Goal: Use online tool/utility: Utilize a website feature to perform a specific function

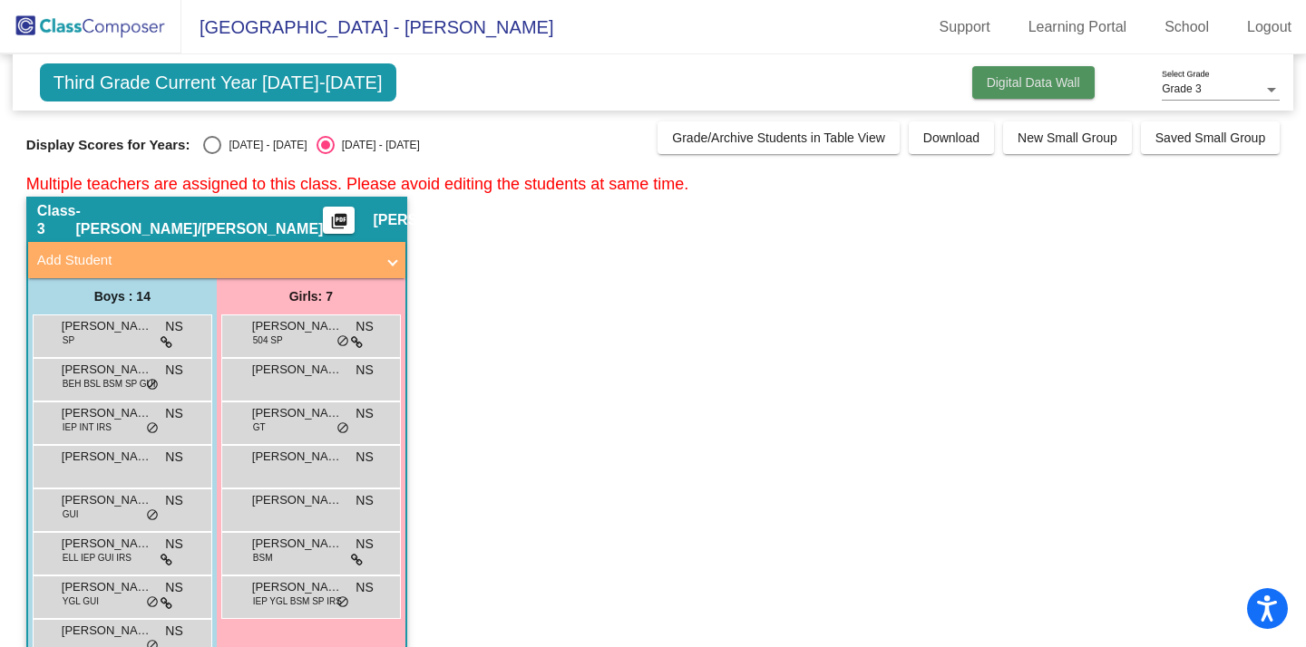
click at [1015, 85] on span "Digital Data Wall" at bounding box center [1032, 82] width 93 height 15
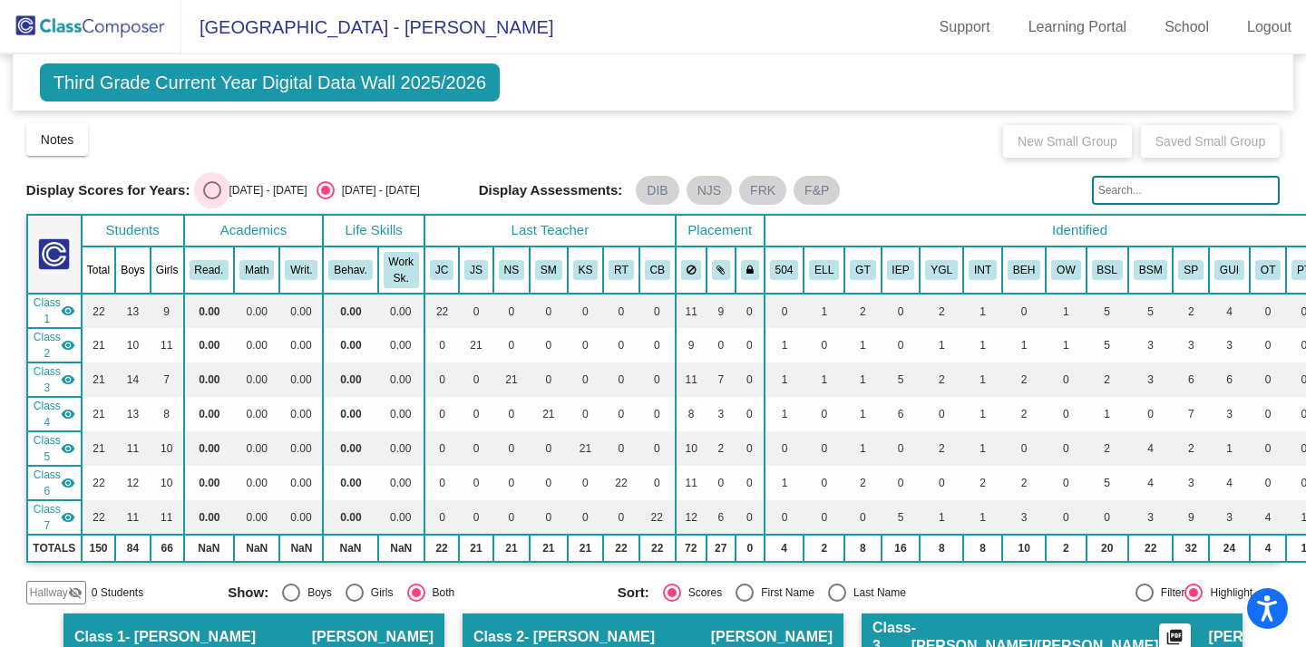
click at [209, 193] on div "Select an option" at bounding box center [212, 190] width 18 height 18
click at [211, 199] on input "[DATE] - [DATE]" at bounding box center [211, 199] width 1 height 1
radio input "true"
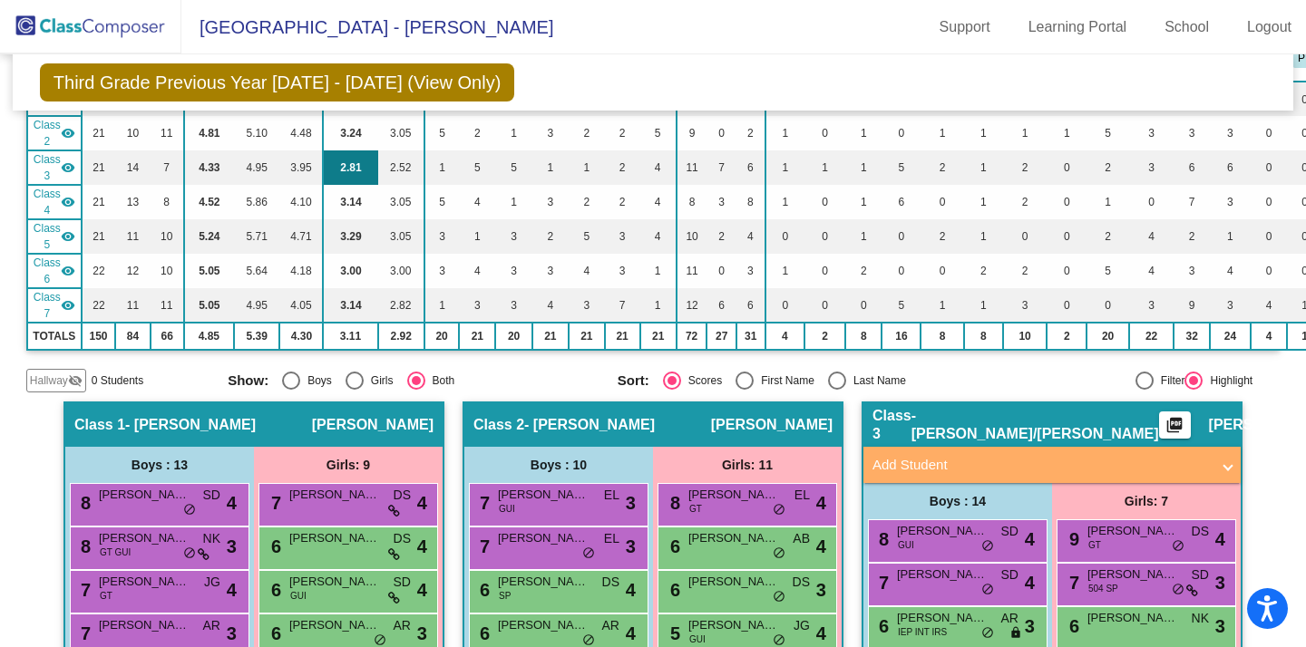
scroll to position [213, 0]
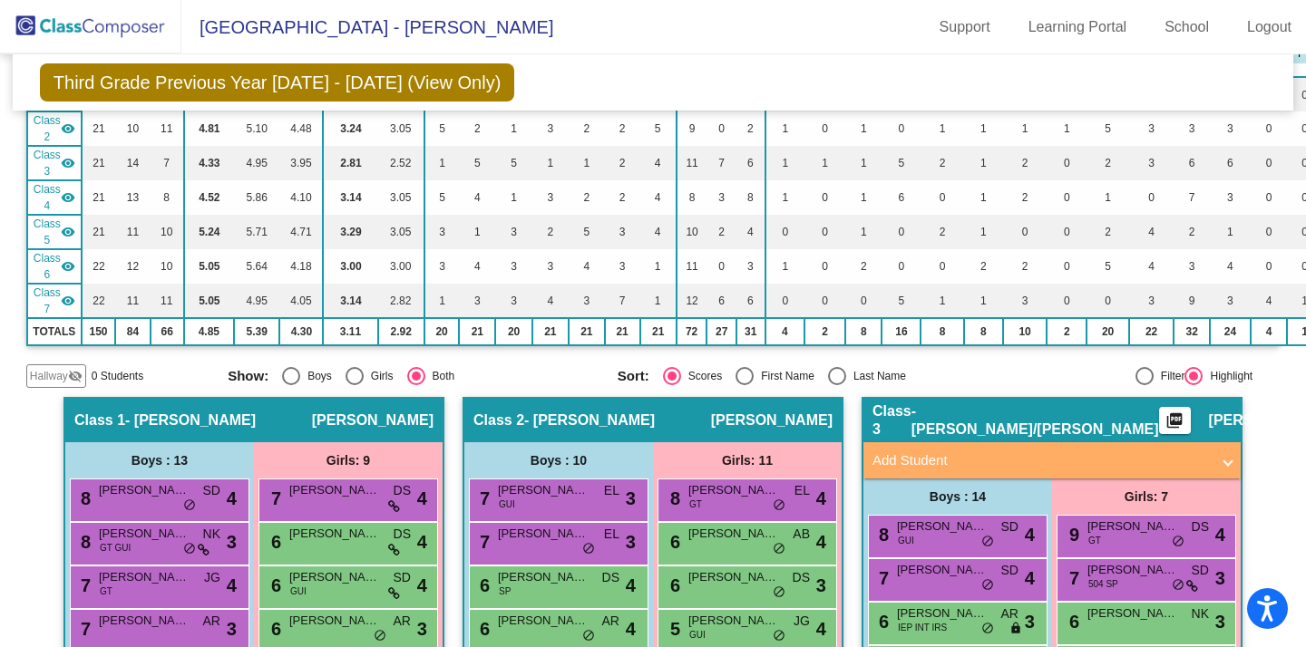
click at [835, 369] on div "Select an option" at bounding box center [837, 376] width 18 height 18
click at [836, 385] on input "Last Name" at bounding box center [836, 385] width 1 height 1
radio input "true"
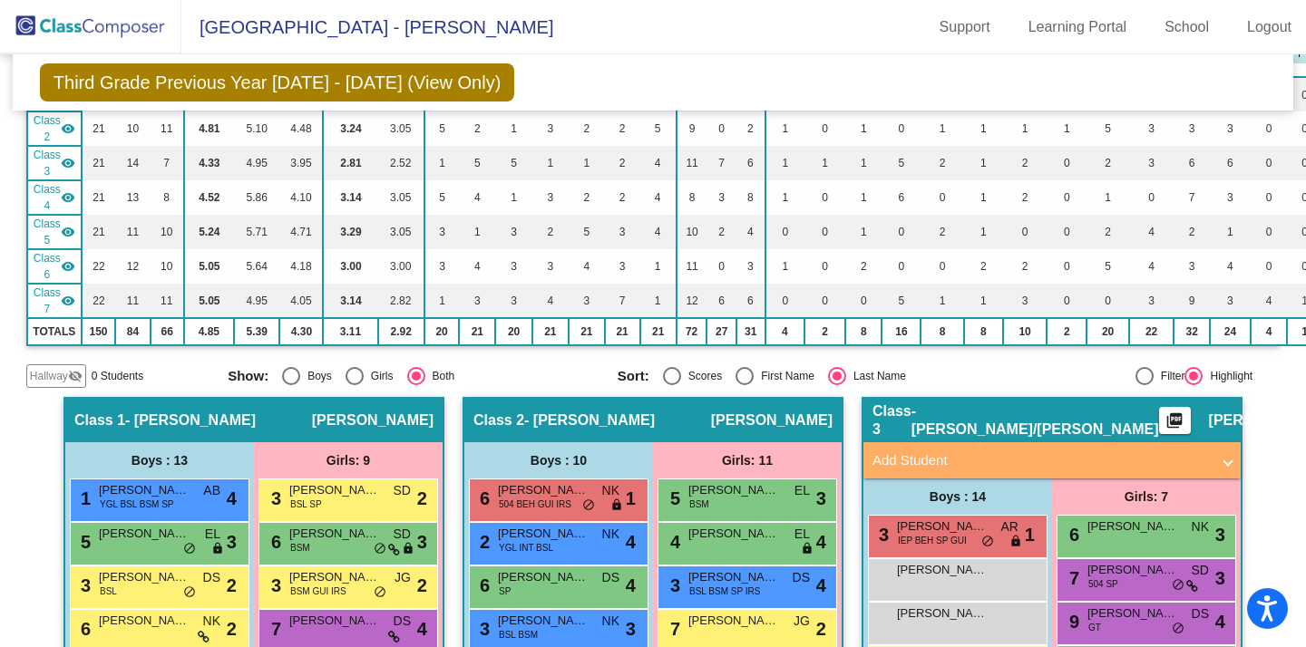
click at [674, 378] on div "Select an option" at bounding box center [672, 376] width 18 height 18
click at [672, 385] on input "Scores" at bounding box center [671, 385] width 1 height 1
radio input "true"
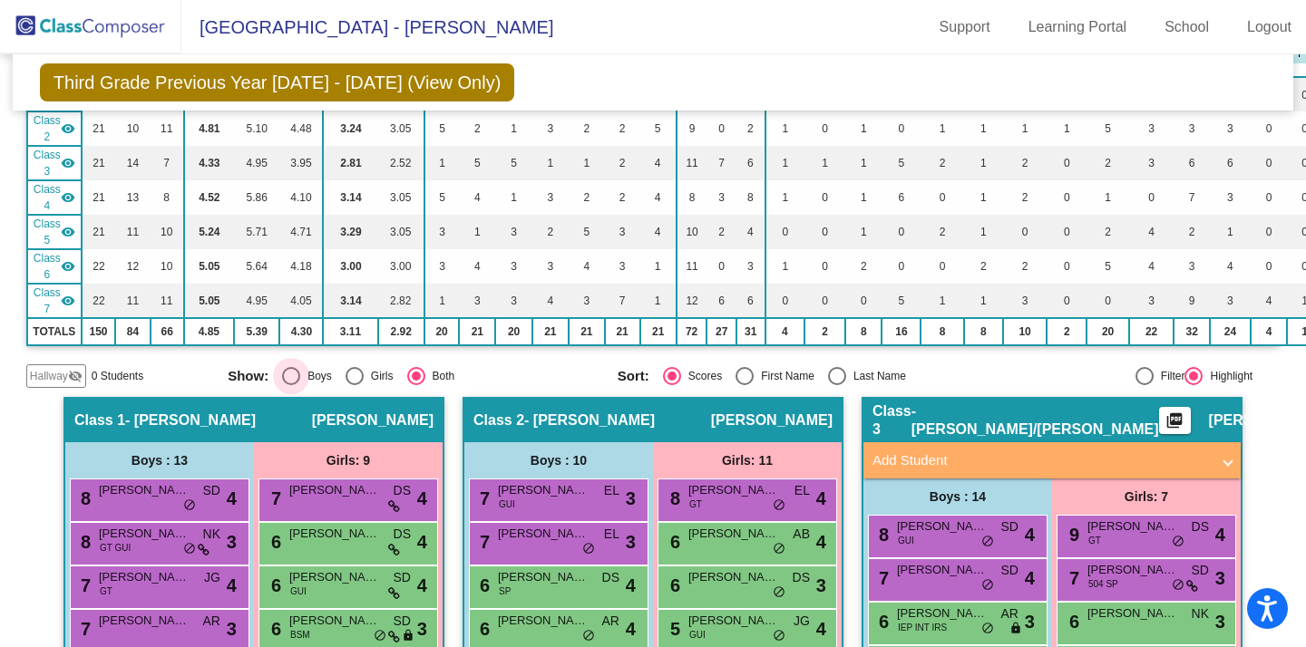
click at [293, 376] on div "Select an option" at bounding box center [291, 376] width 18 height 18
click at [291, 385] on input "Boys" at bounding box center [290, 385] width 1 height 1
radio input "true"
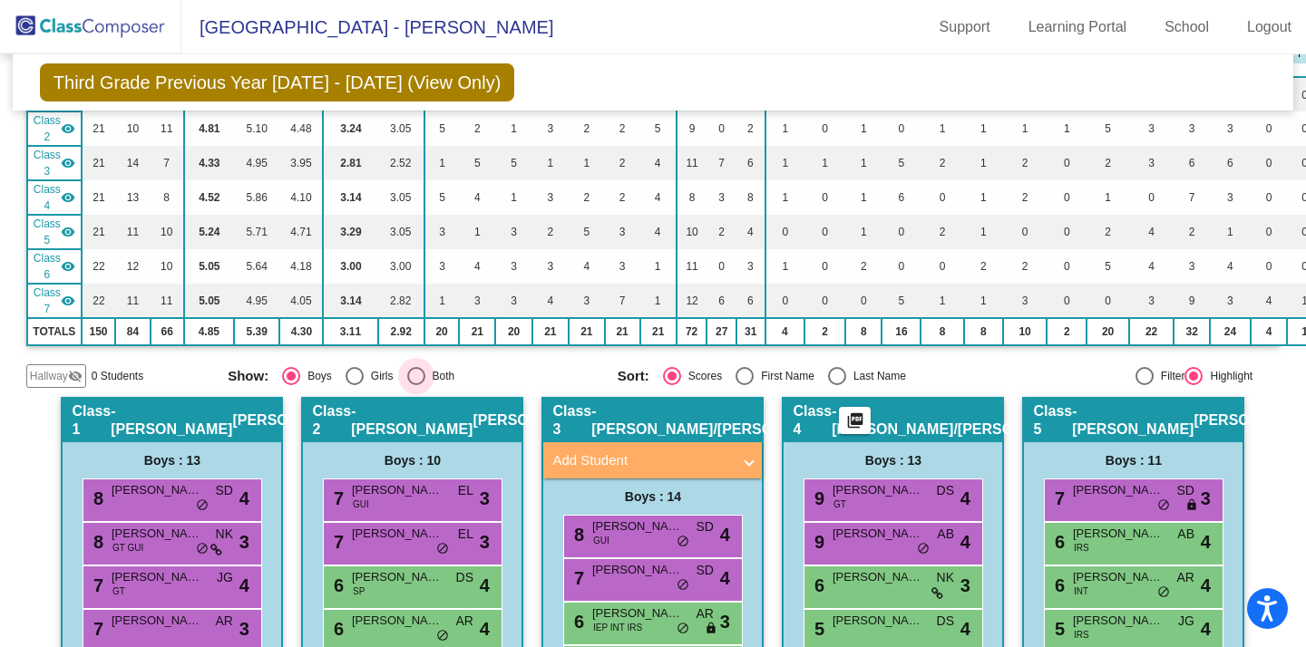
click at [411, 378] on div "Select an option" at bounding box center [416, 376] width 18 height 18
click at [415, 385] on input "Both" at bounding box center [415, 385] width 1 height 1
radio input "true"
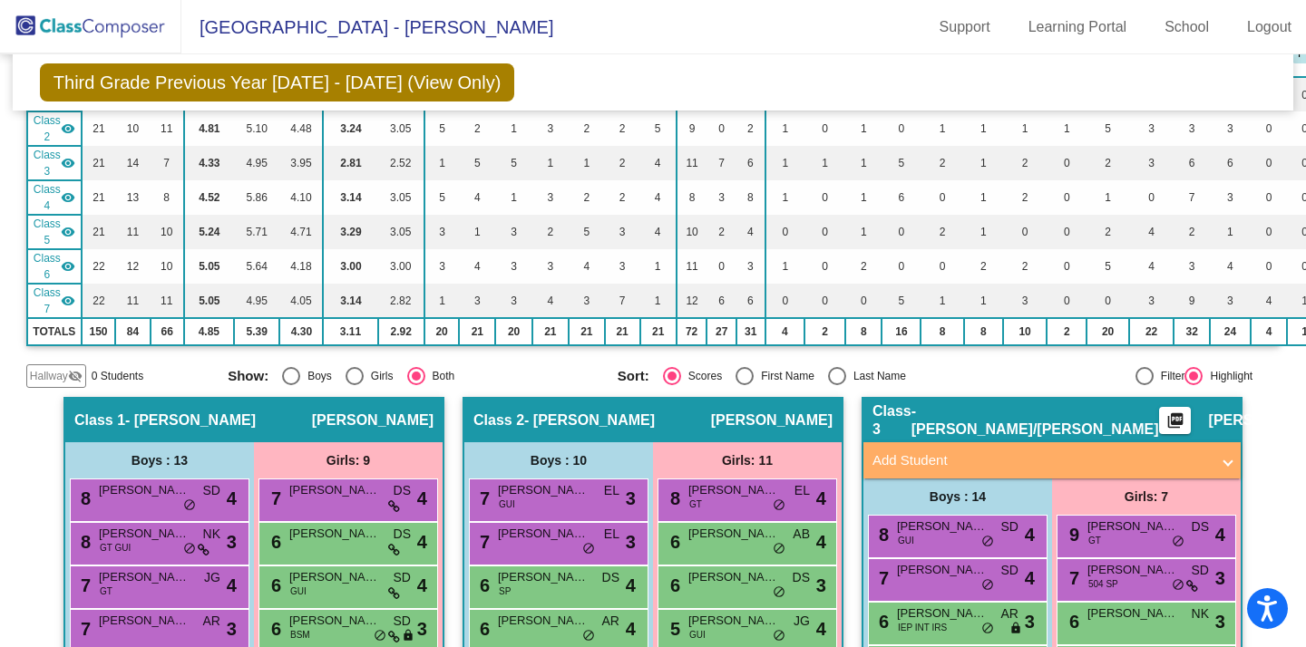
click at [77, 377] on mat-icon "visibility_off" at bounding box center [75, 376] width 15 height 15
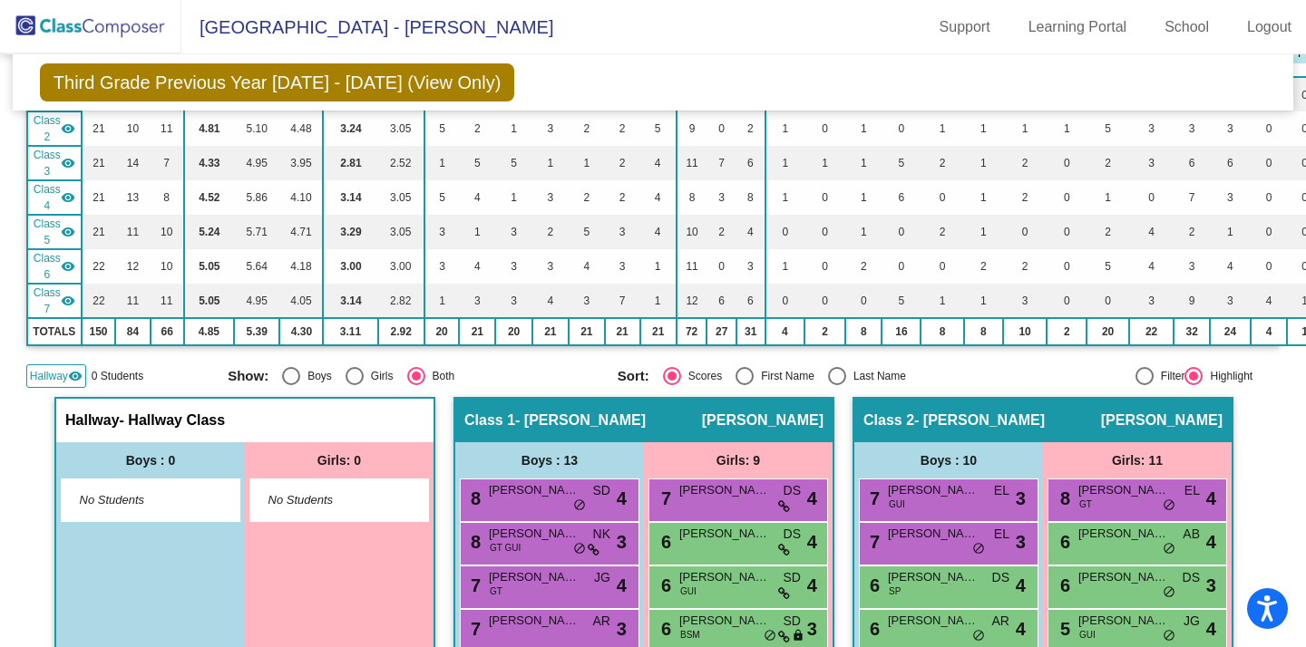
click at [77, 377] on mat-icon "visibility" at bounding box center [75, 376] width 15 height 15
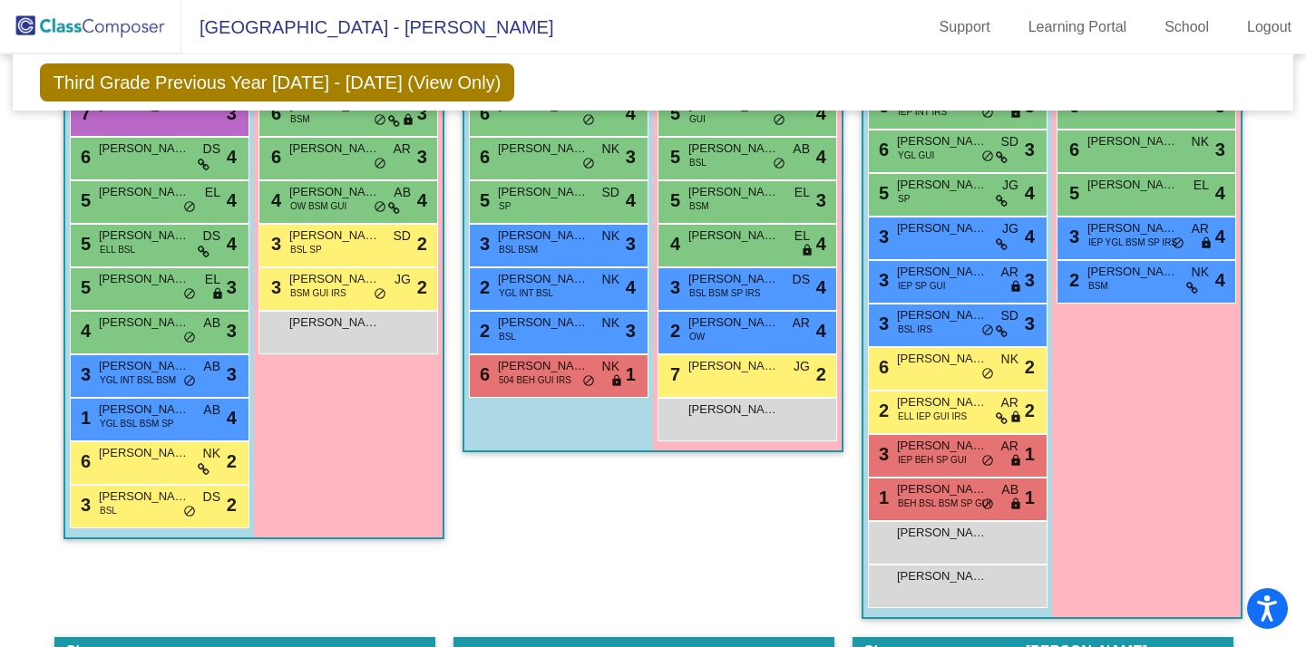
scroll to position [762, 0]
